Goal: Information Seeking & Learning: Learn about a topic

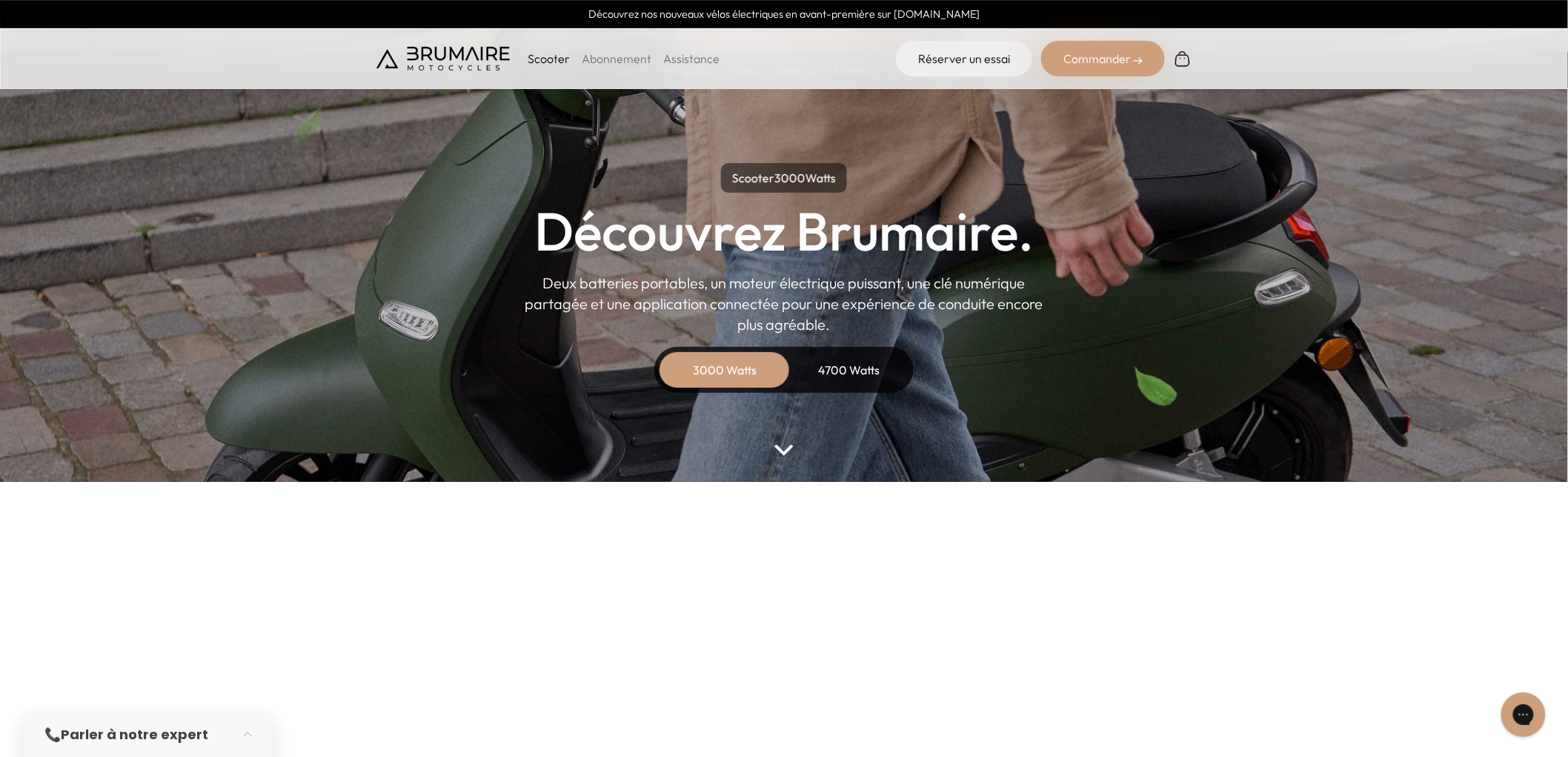
click at [604, 61] on link "Abonnement" at bounding box center [616, 58] width 70 height 15
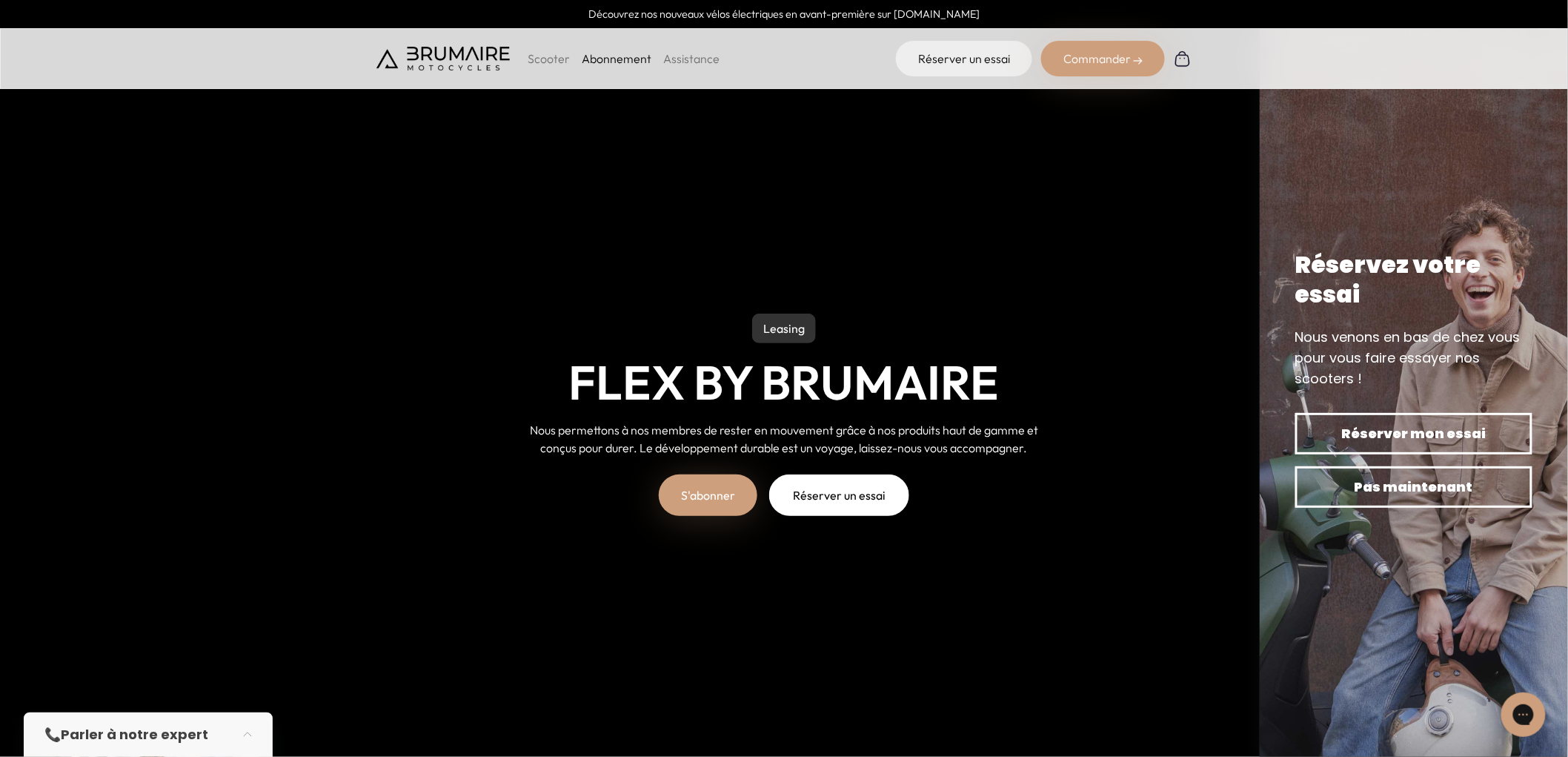
click at [1445, 508] on div "Réserver mon essai Pas maintenant" at bounding box center [1414, 460] width 249 height 107
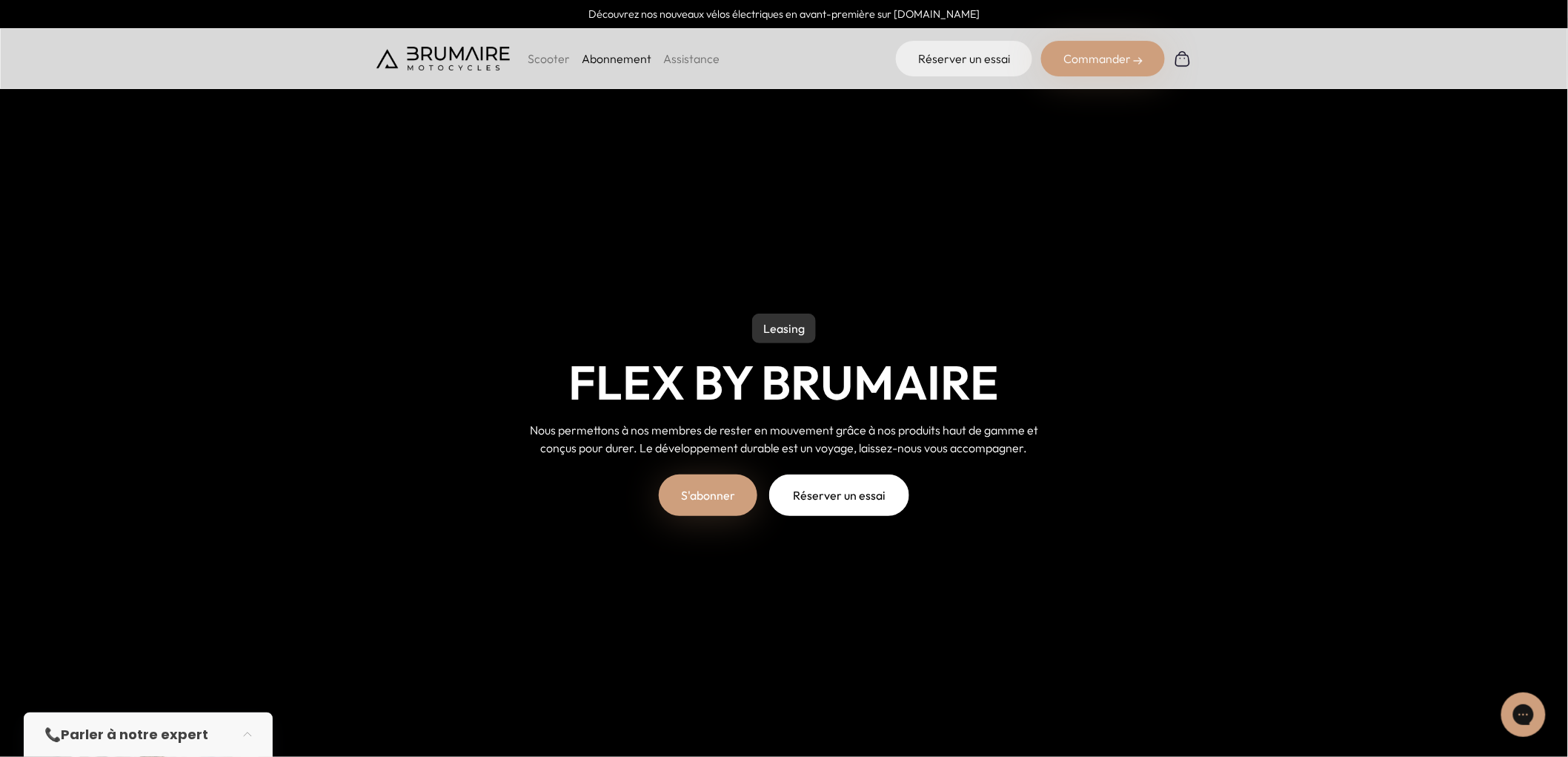
click at [1406, 489] on div "Leasing Flex by Brumaire Nous permettons à nos membres de rester en mouvement g…" at bounding box center [784, 378] width 1568 height 757
click at [674, 57] on link "Assistance" at bounding box center [691, 58] width 56 height 15
click at [546, 70] on div "Scooter Abonnement Assistance" at bounding box center [547, 58] width 343 height 35
click at [548, 64] on p "Scooter" at bounding box center [548, 58] width 42 height 18
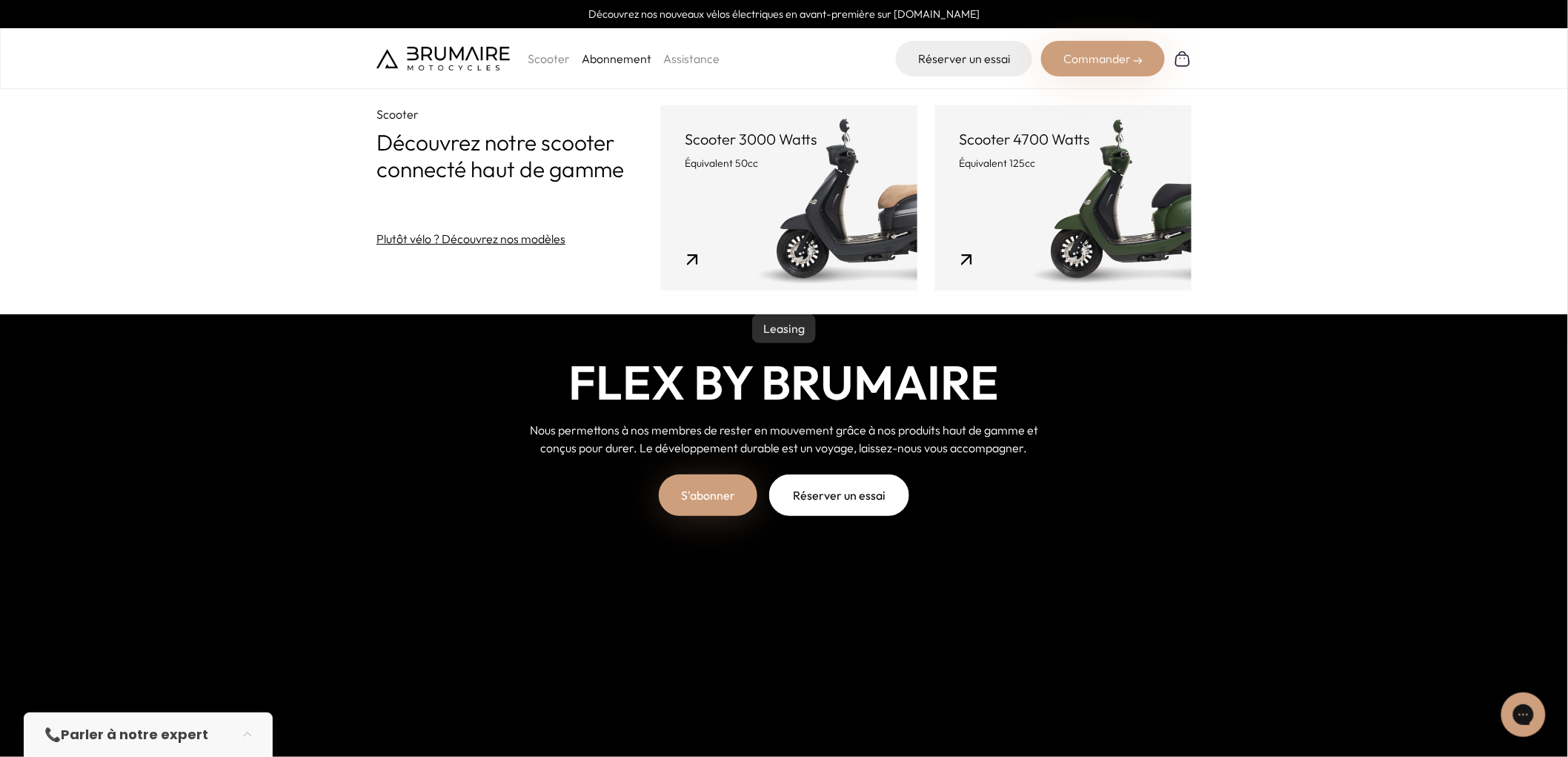
click at [772, 139] on p "Scooter 3000 Watts" at bounding box center [789, 139] width 209 height 21
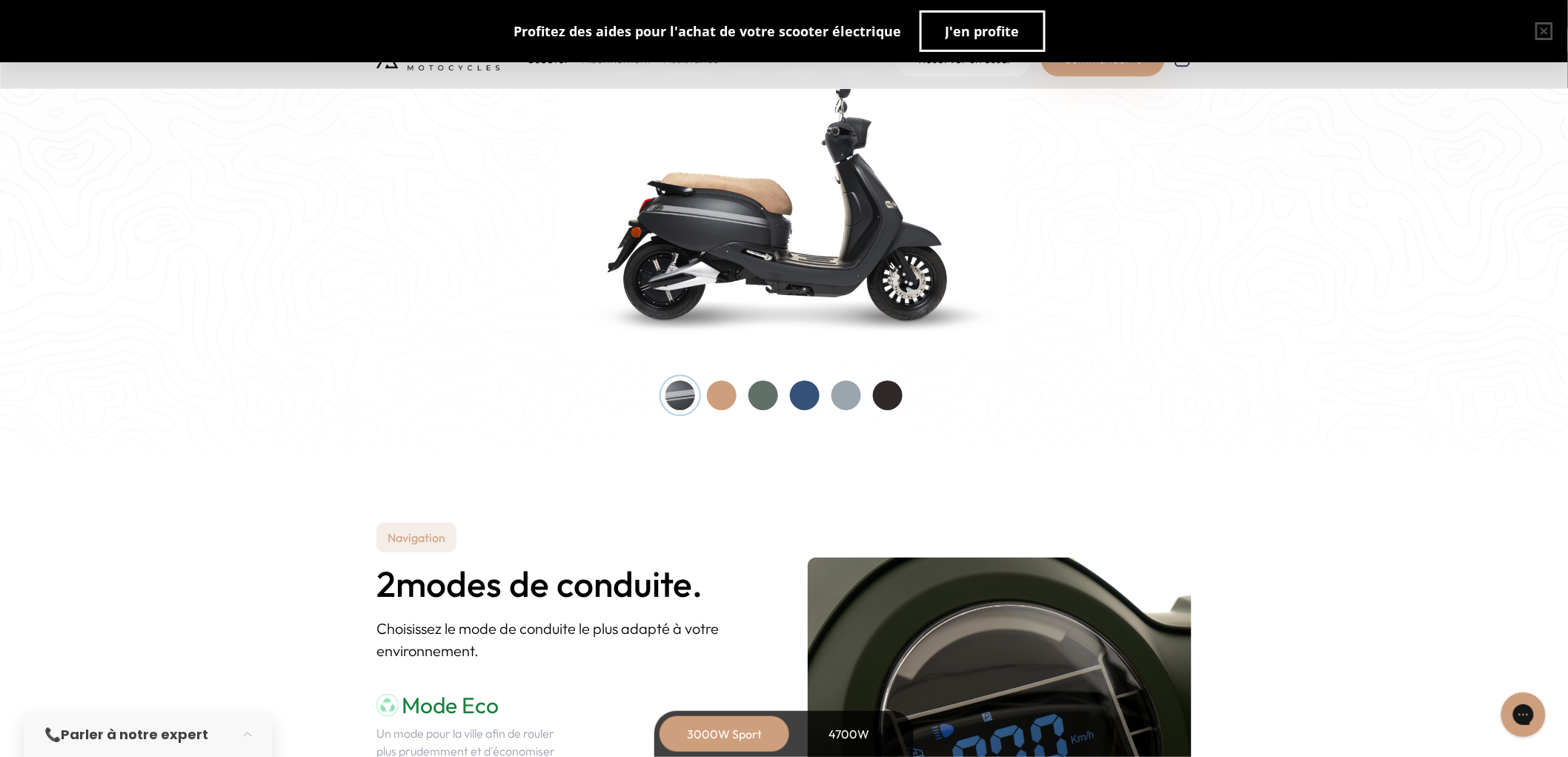
scroll to position [1379, 0]
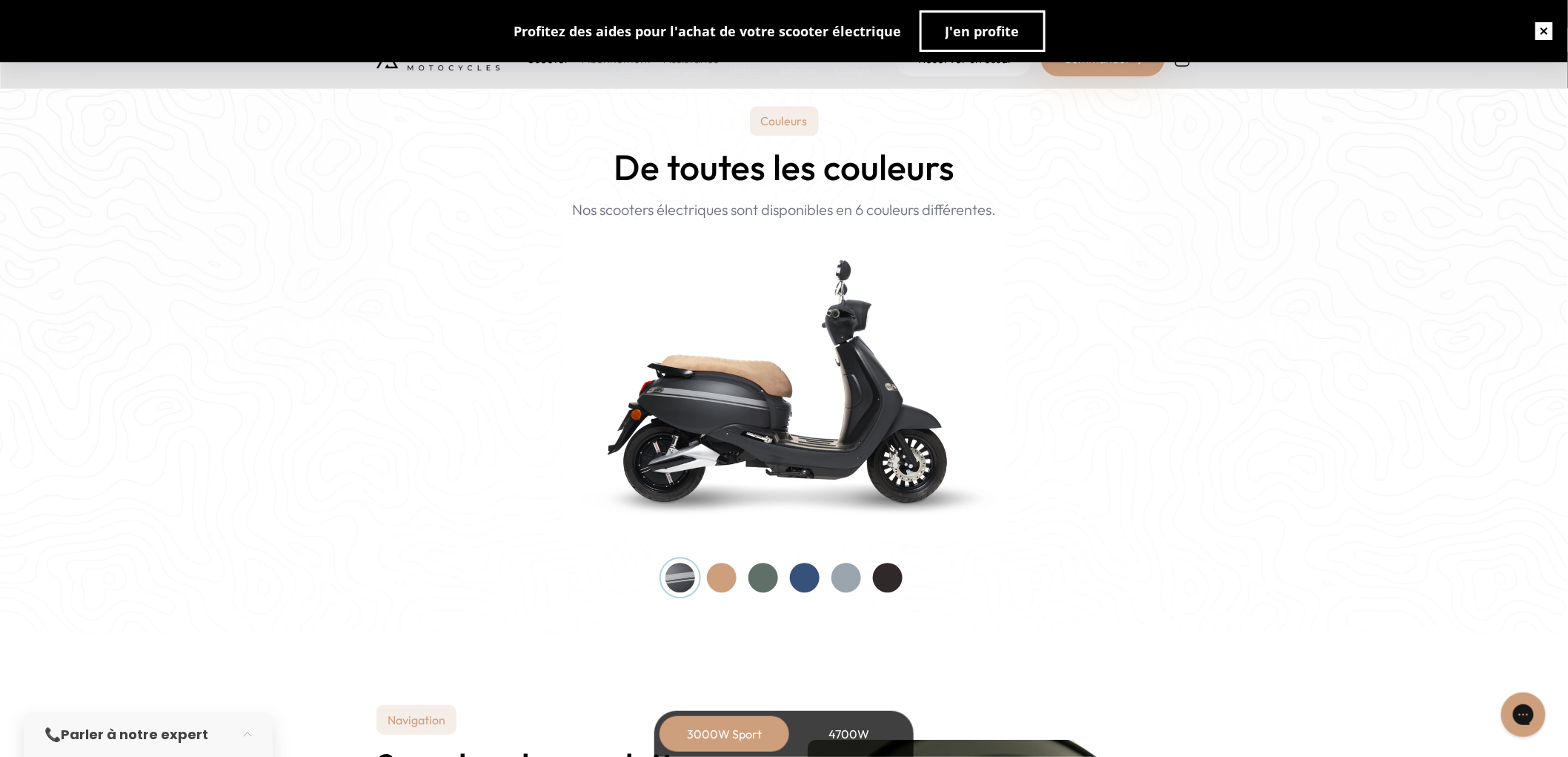
click at [1540, 34] on button "button" at bounding box center [1544, 31] width 48 height 48
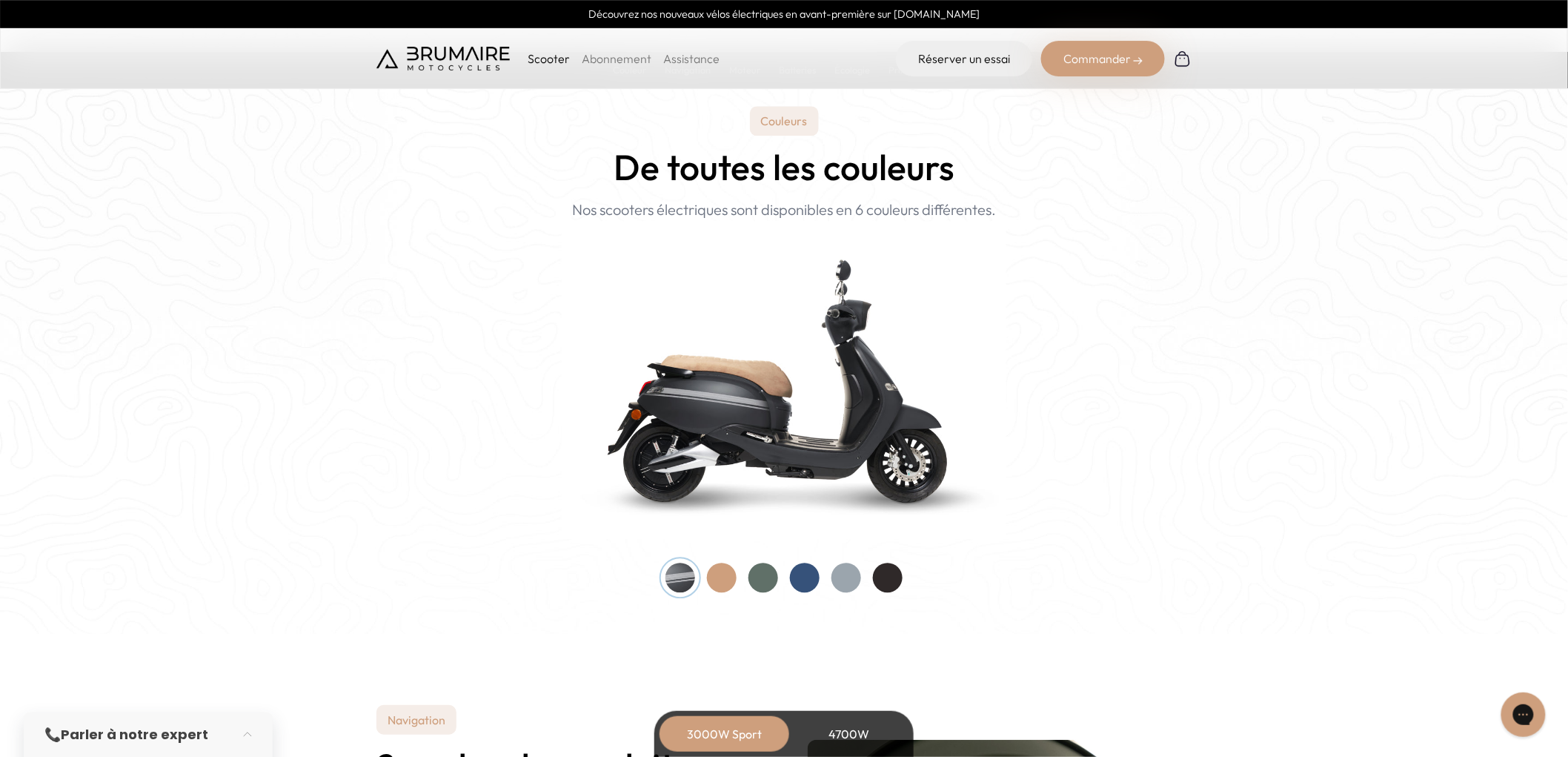
click at [611, 57] on link "Abonnement" at bounding box center [616, 58] width 70 height 15
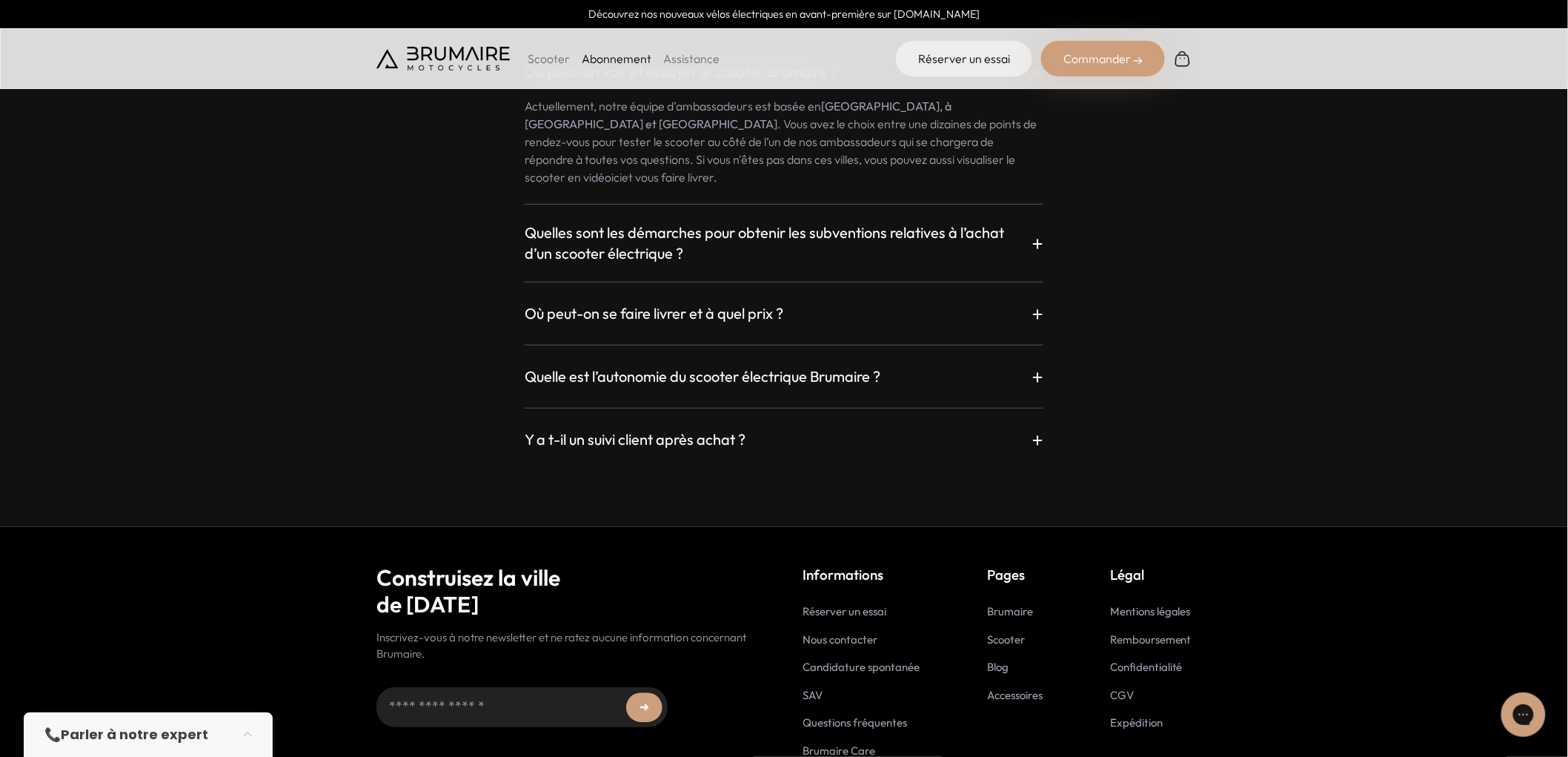
scroll to position [2835, 0]
